Goal: Information Seeking & Learning: Learn about a topic

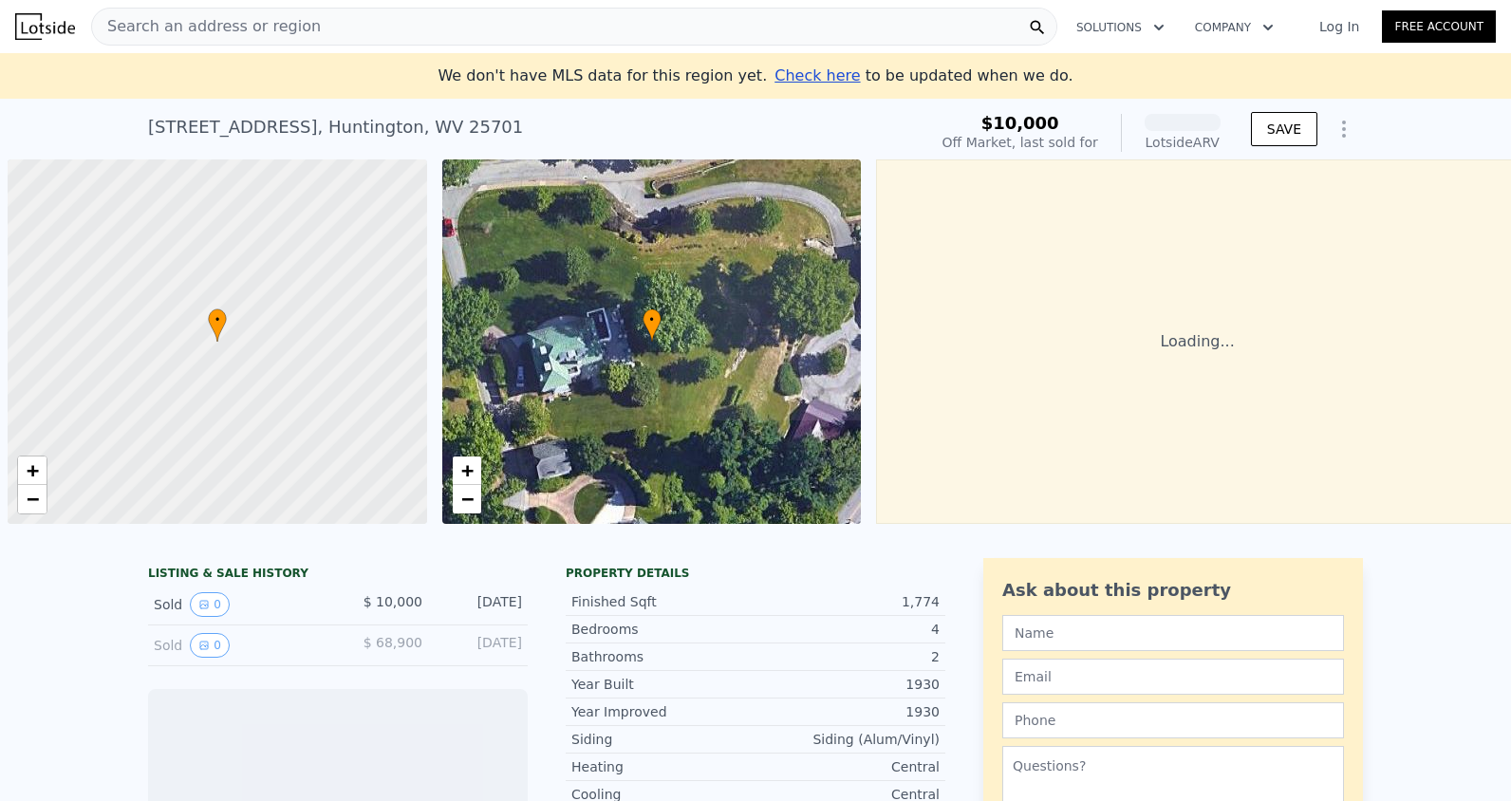
scroll to position [0, 8]
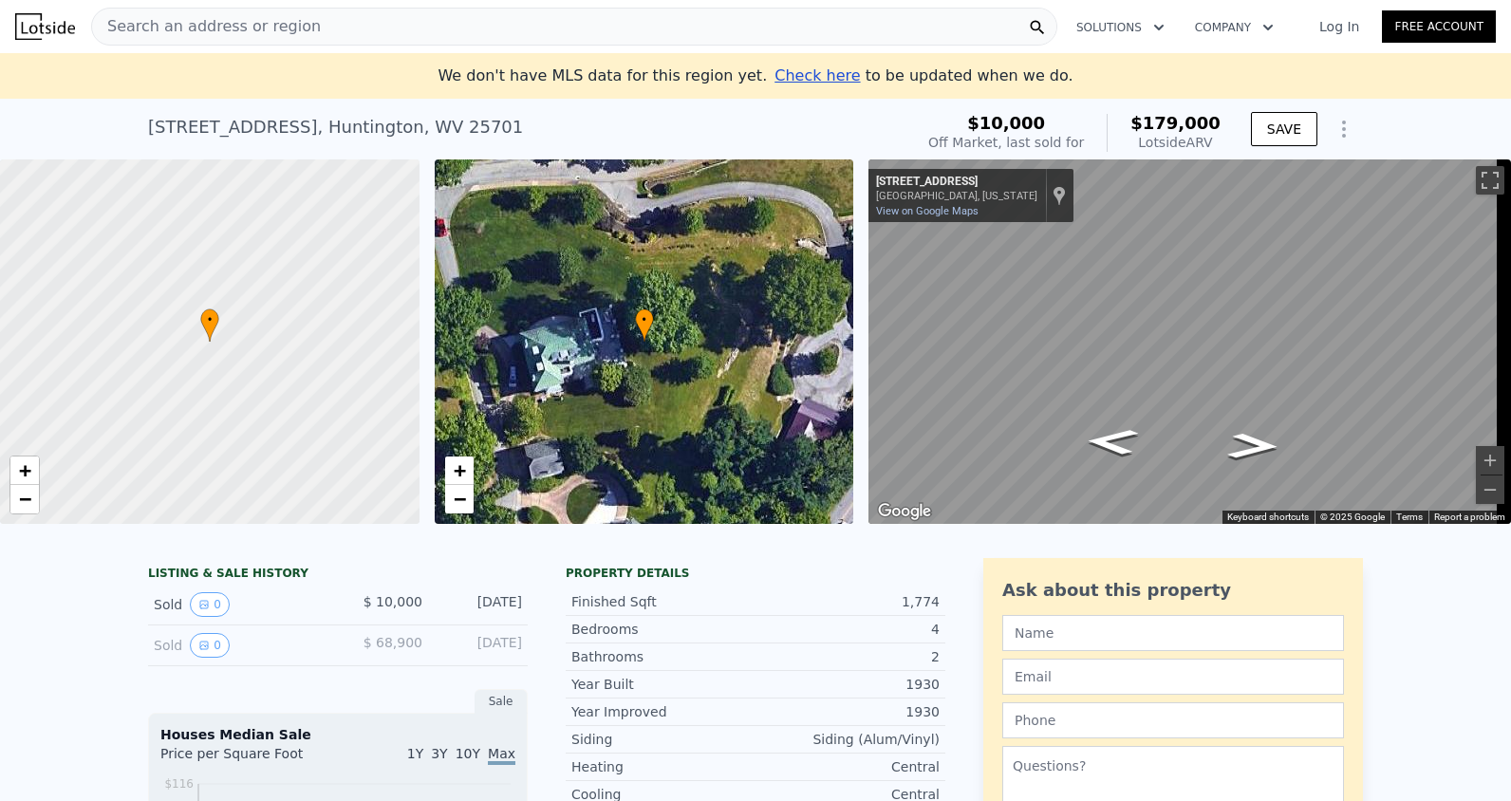
click at [311, 28] on div "Search an address or region" at bounding box center [574, 27] width 966 height 38
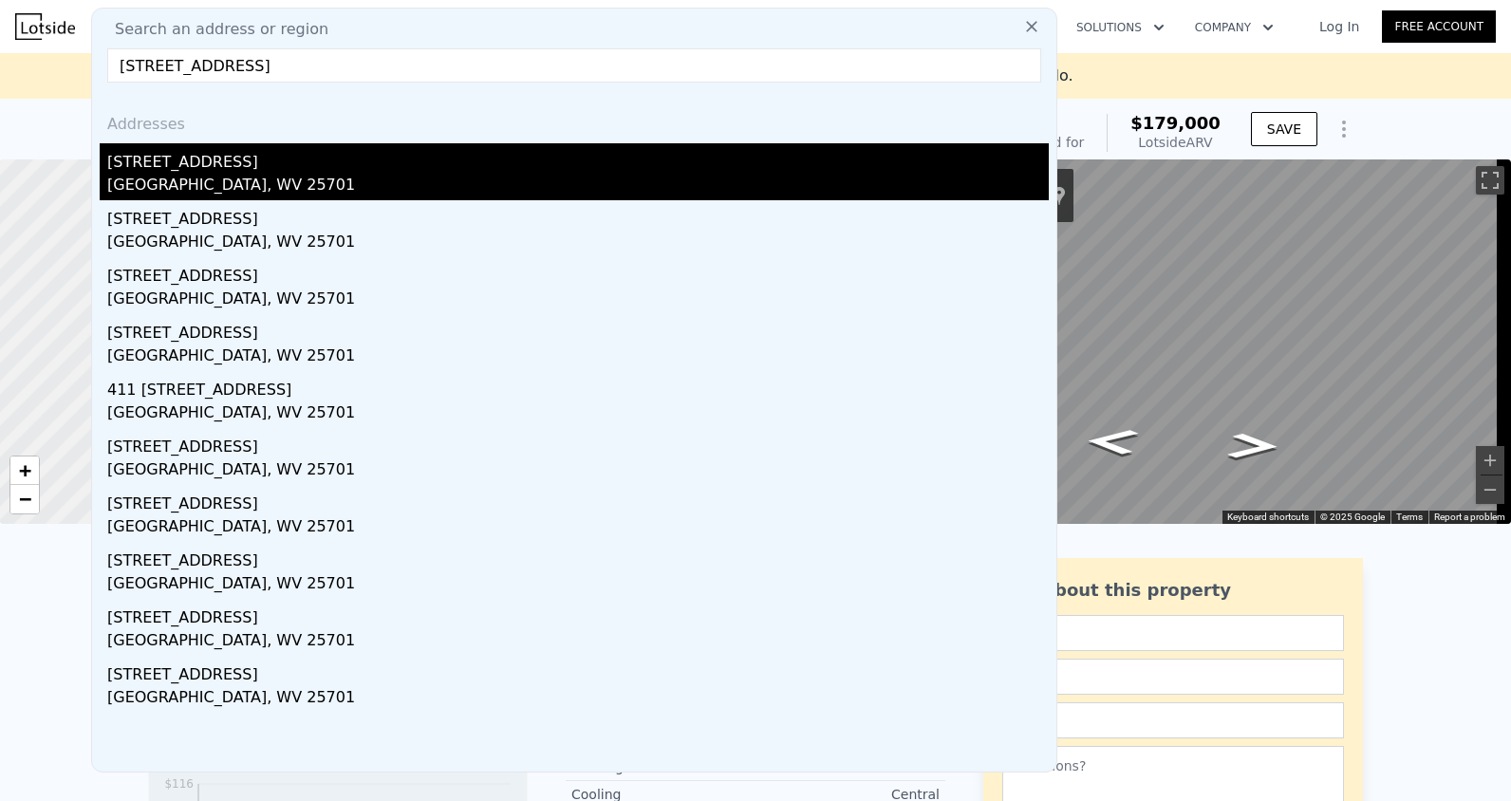
type input "349 5th Ave, Huntington, WV 25701"
click at [305, 186] on div "Huntington, WV 25701" at bounding box center [577, 187] width 941 height 27
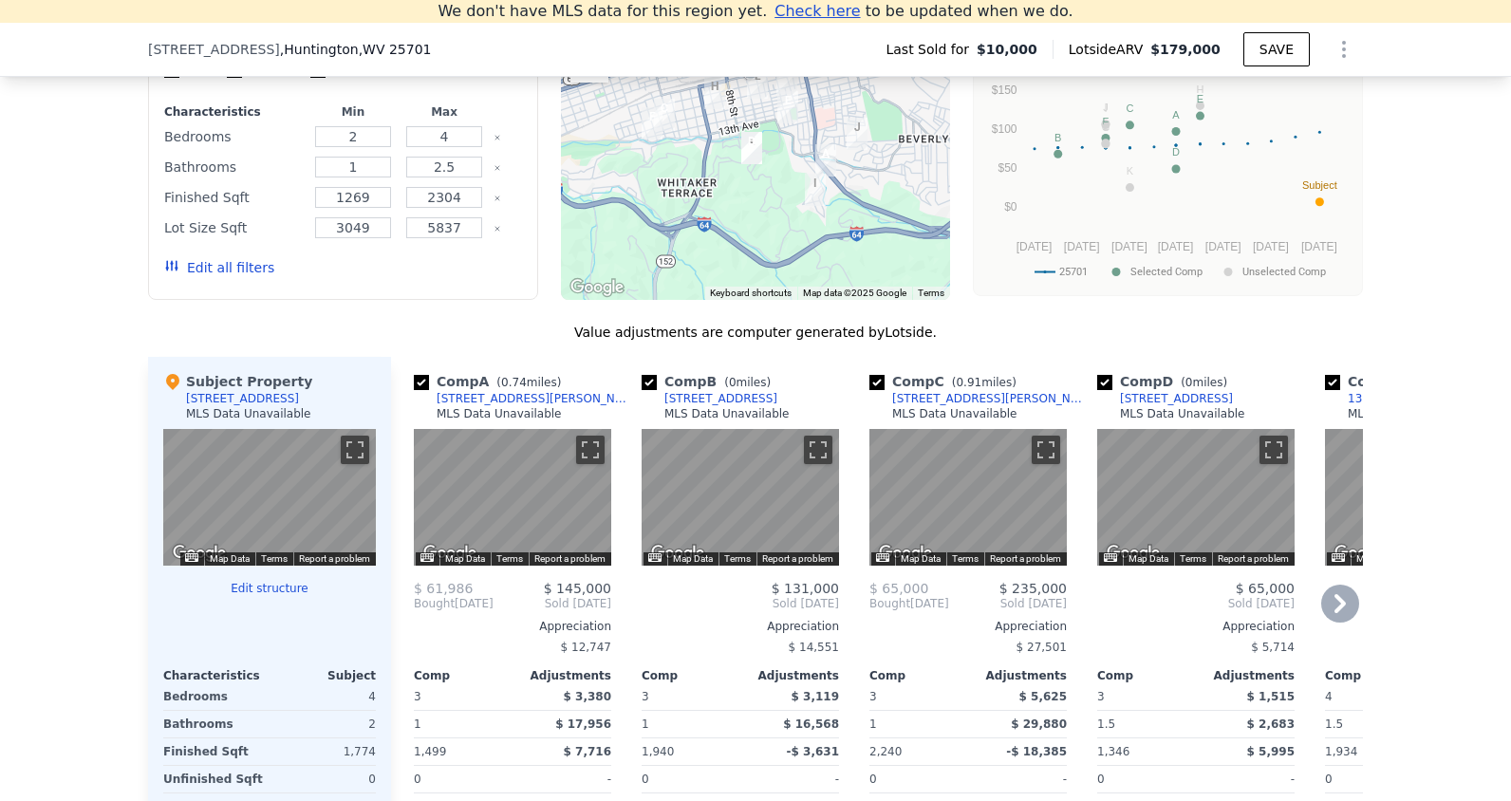
scroll to position [1781, 0]
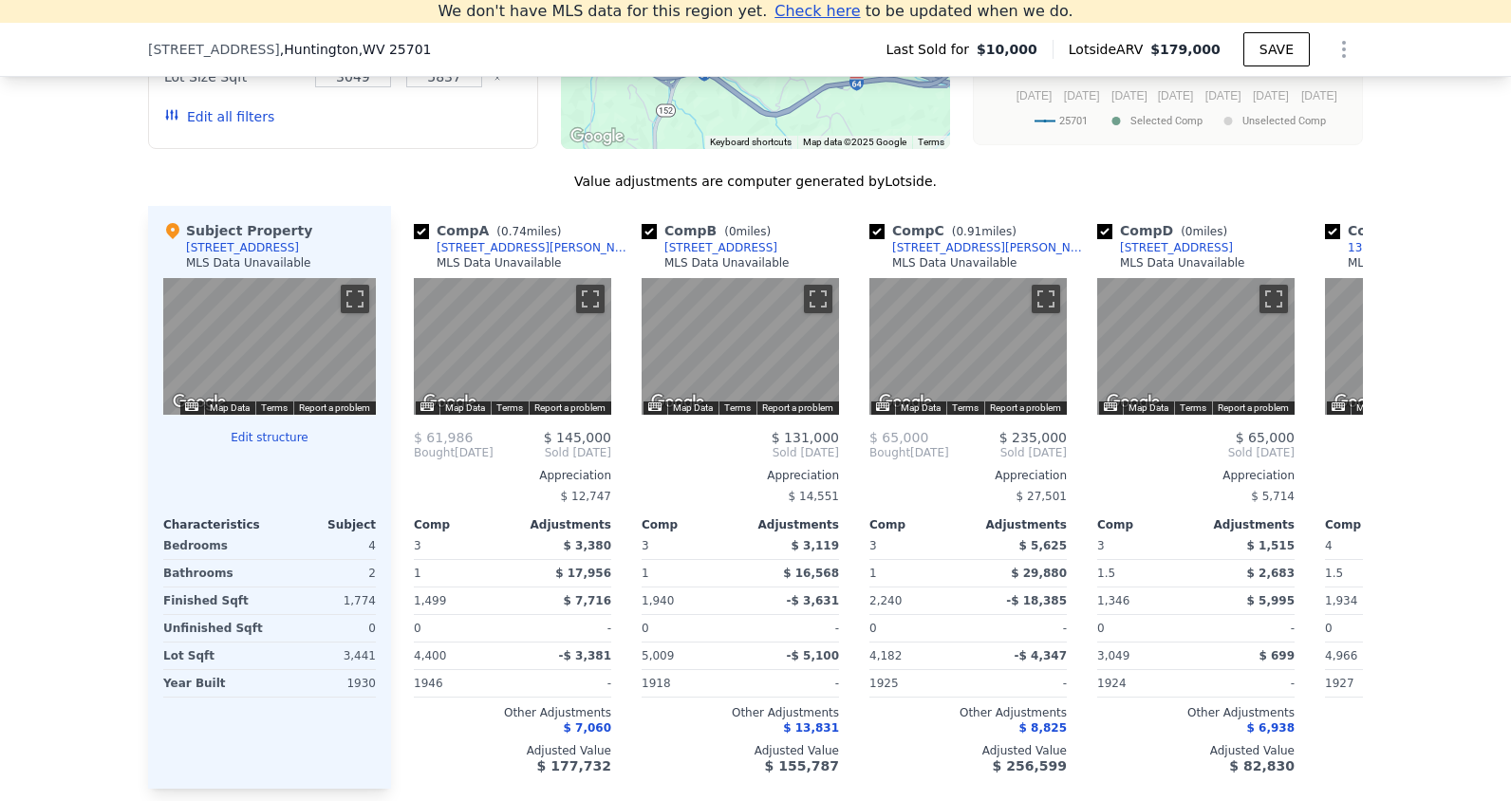
click at [282, 415] on div "Terms" at bounding box center [274, 407] width 38 height 13
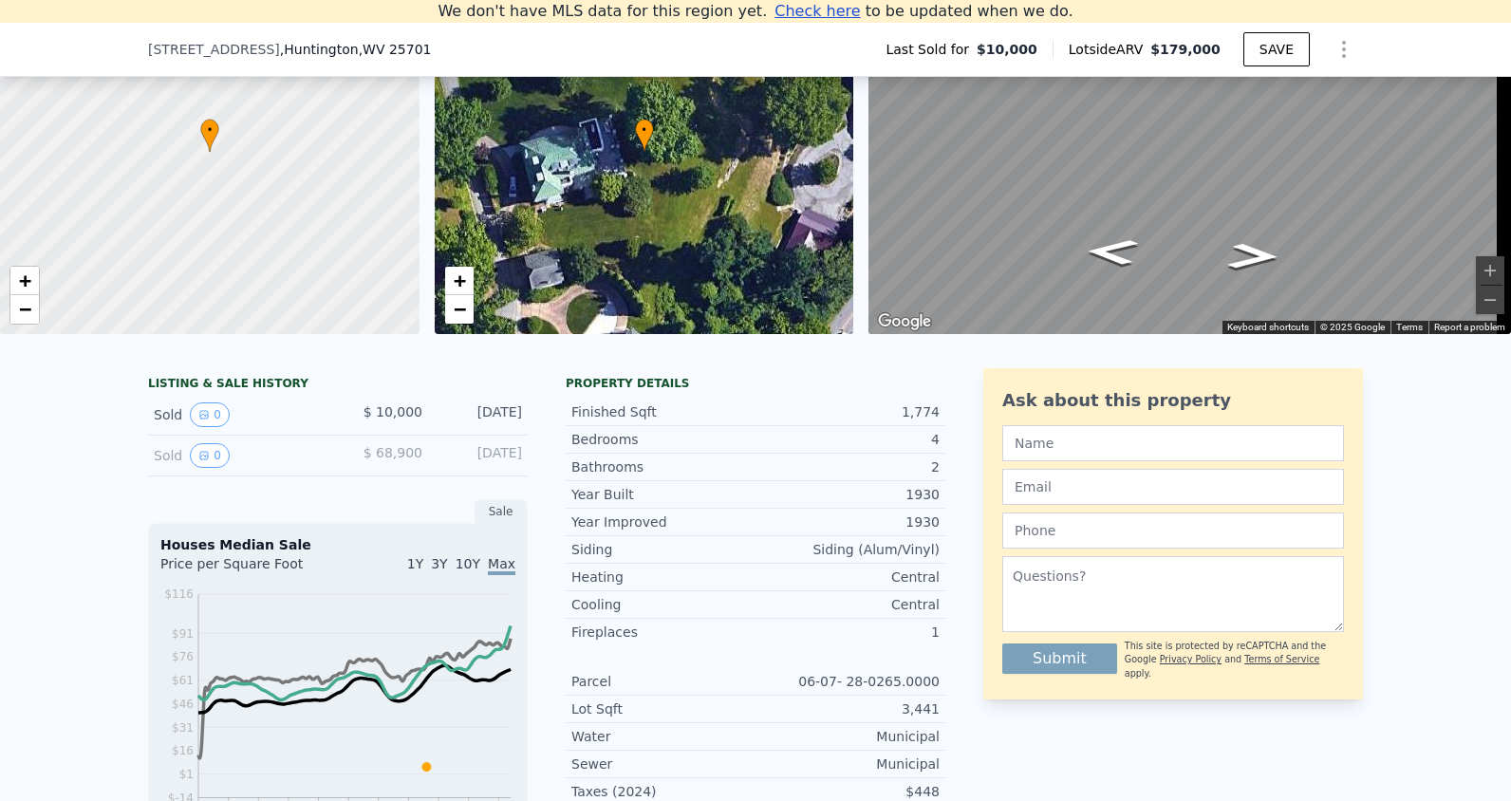
scroll to position [22, 0]
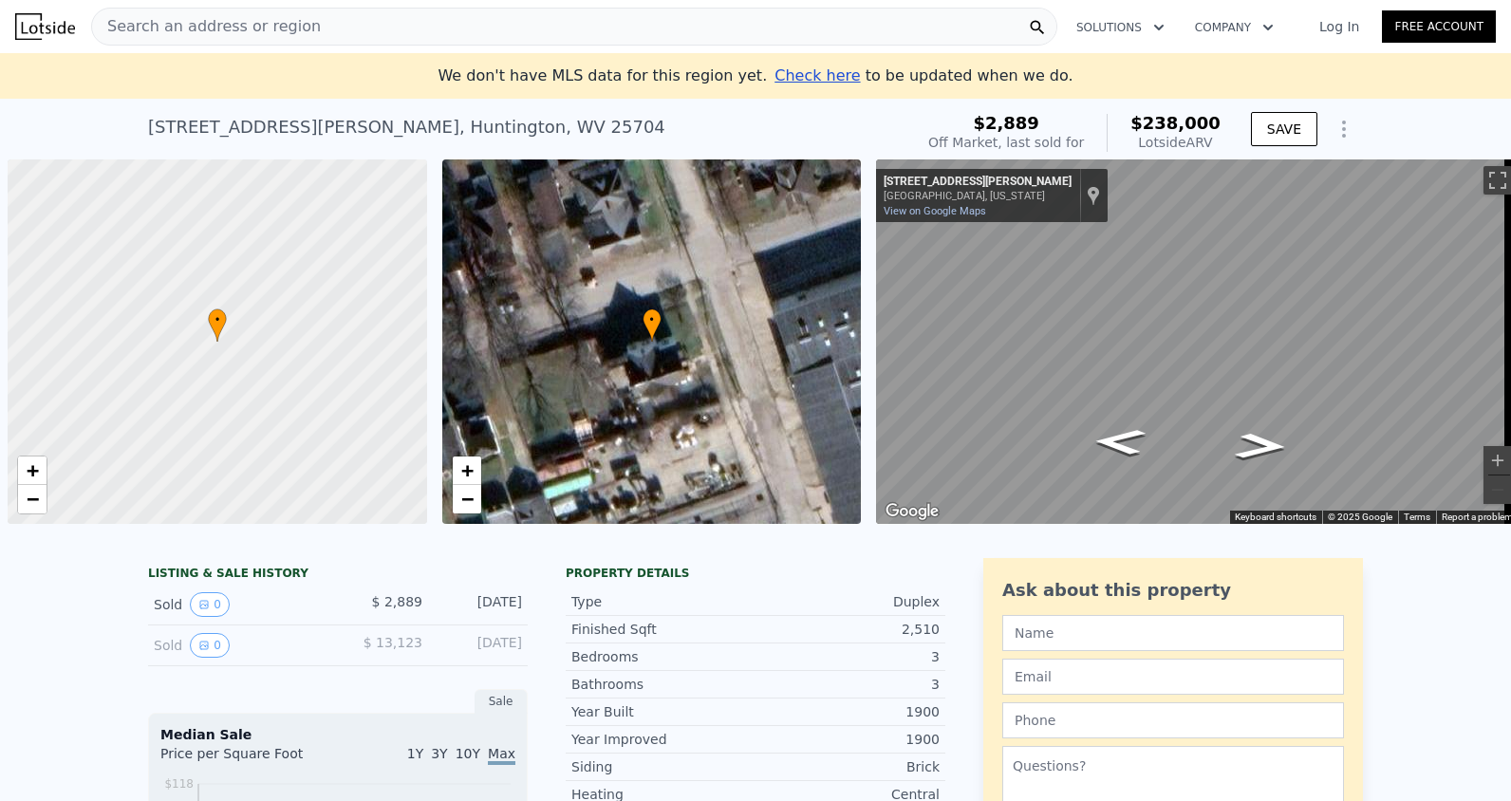
scroll to position [0, 8]
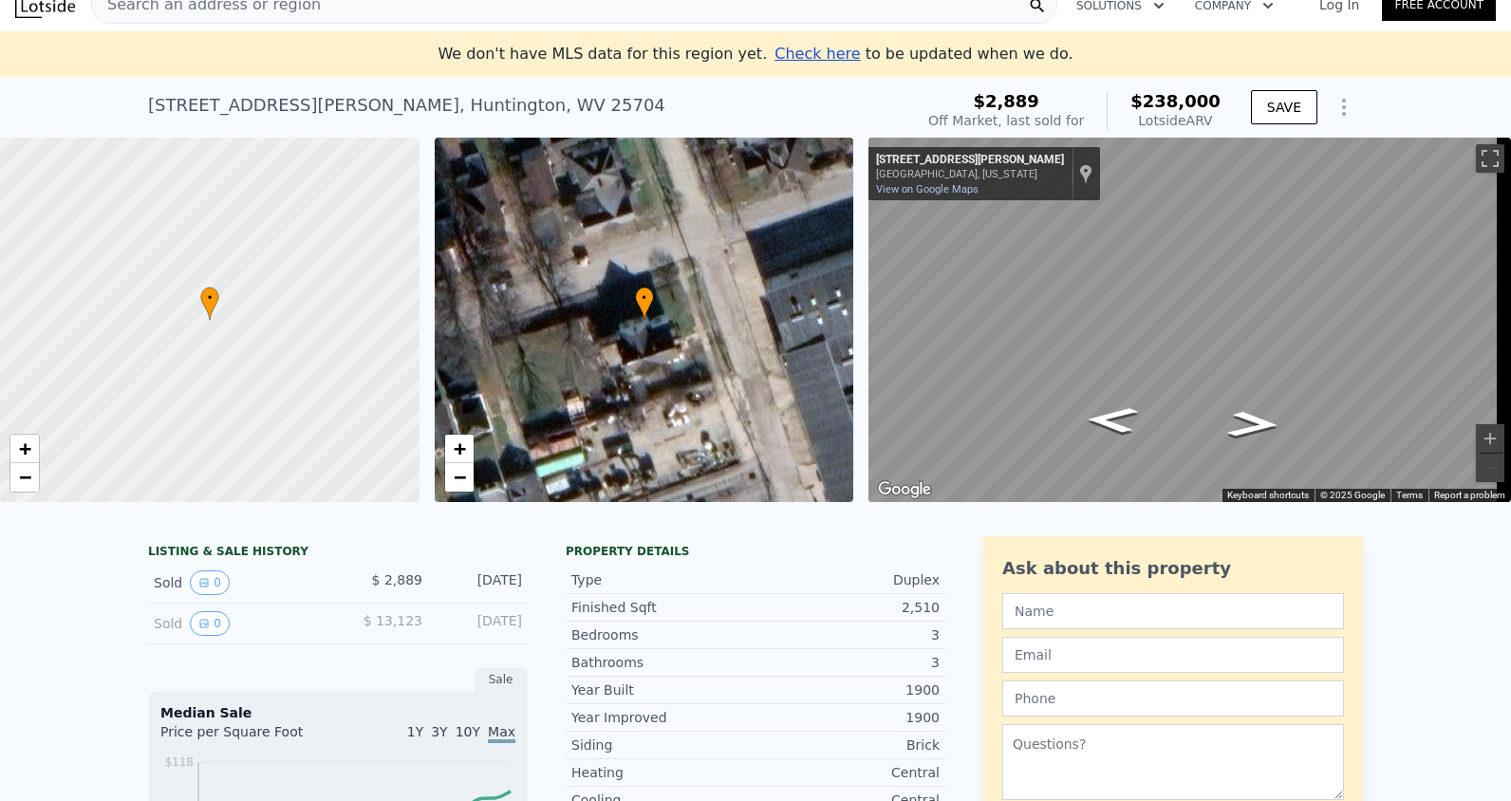
click at [231, 114] on div "[STREET_ADDRESS][PERSON_NAME]" at bounding box center [406, 105] width 517 height 27
click at [233, 94] on div "[STREET_ADDRESS][PERSON_NAME]" at bounding box center [406, 105] width 517 height 27
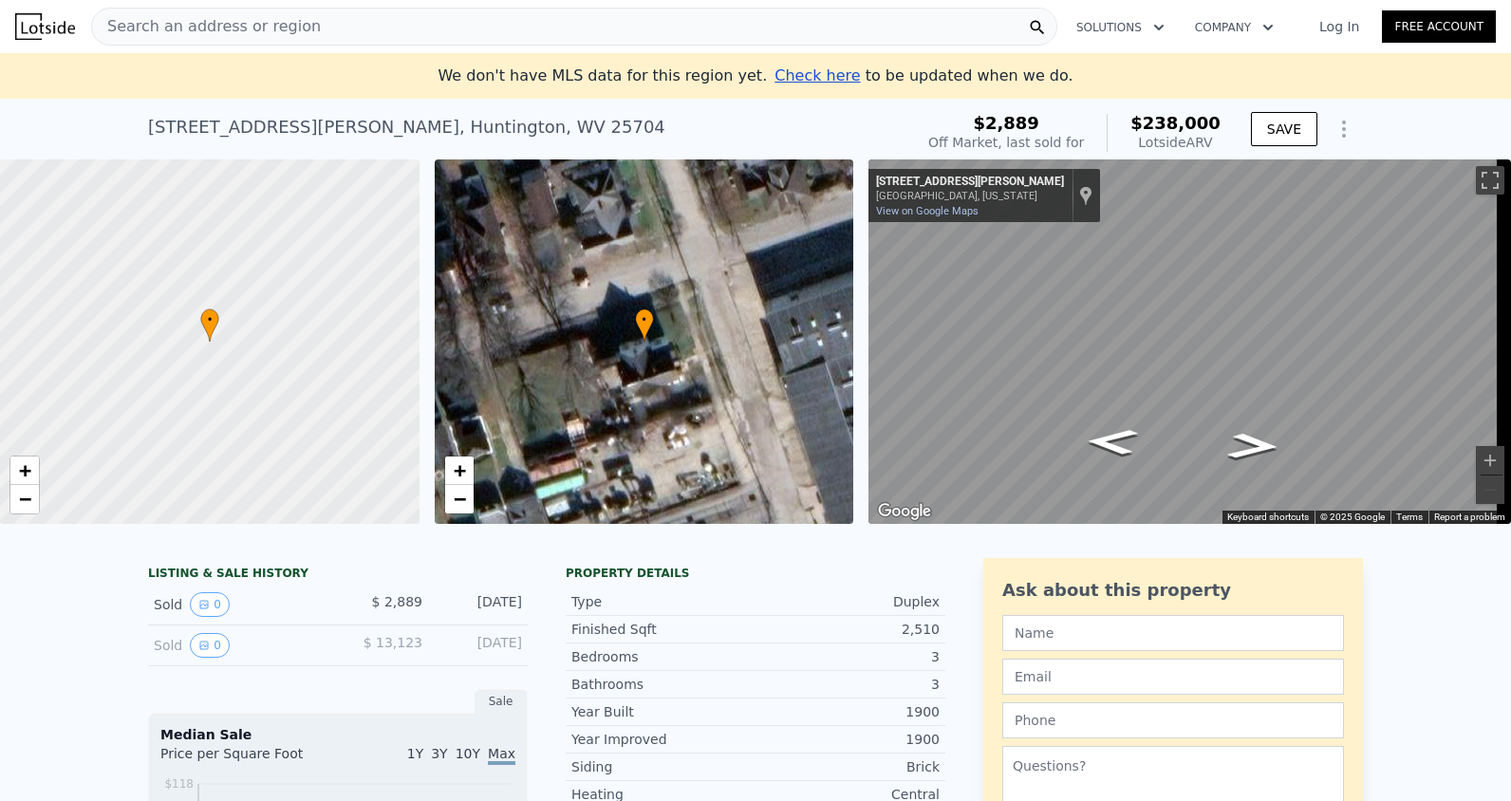
click at [178, 32] on span "Search an address or region" at bounding box center [206, 26] width 229 height 23
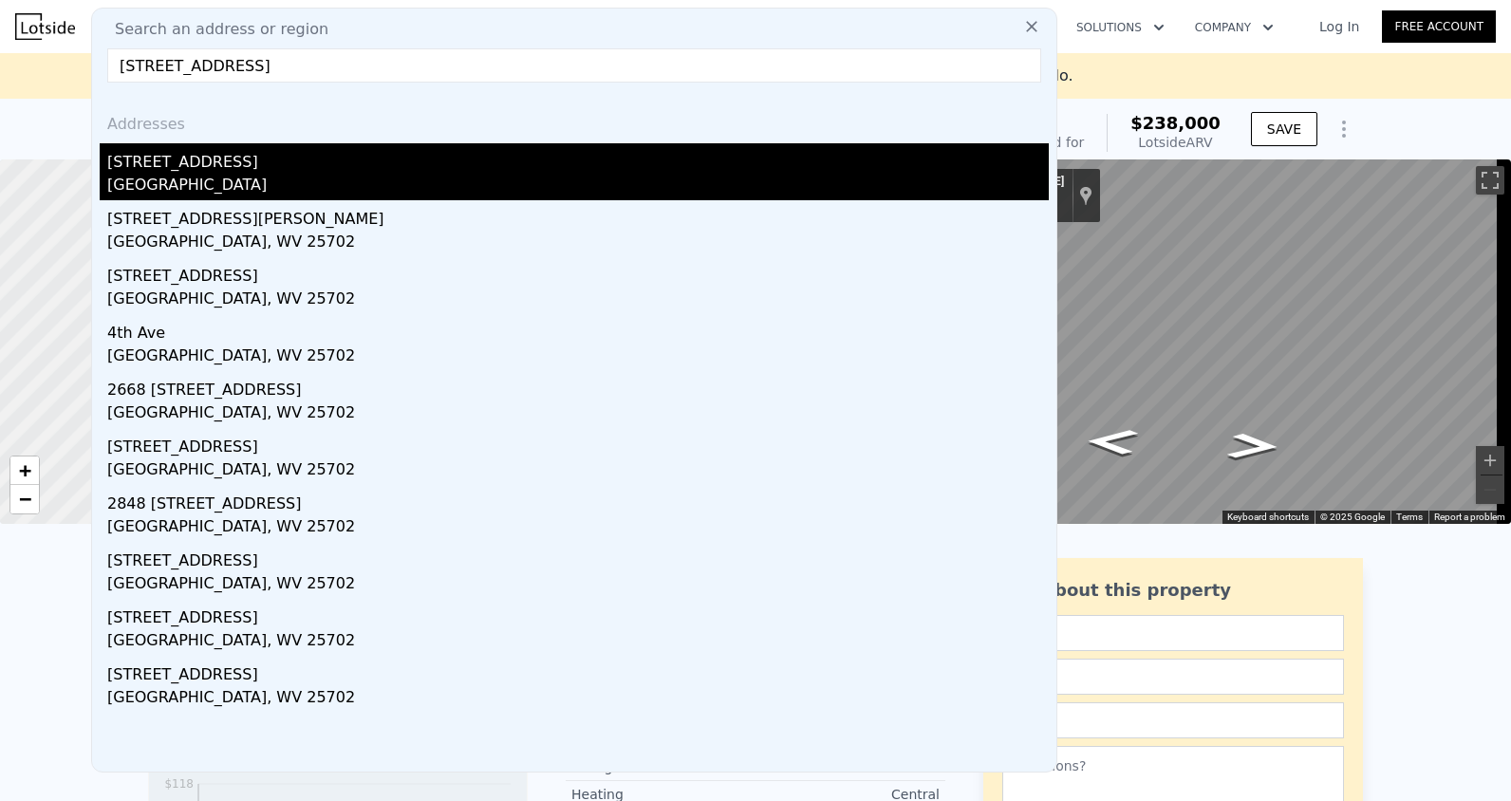
type input "[STREET_ADDRESS]"
click at [196, 159] on div "[STREET_ADDRESS]" at bounding box center [577, 158] width 941 height 30
